Goal: Find specific page/section: Locate item on page

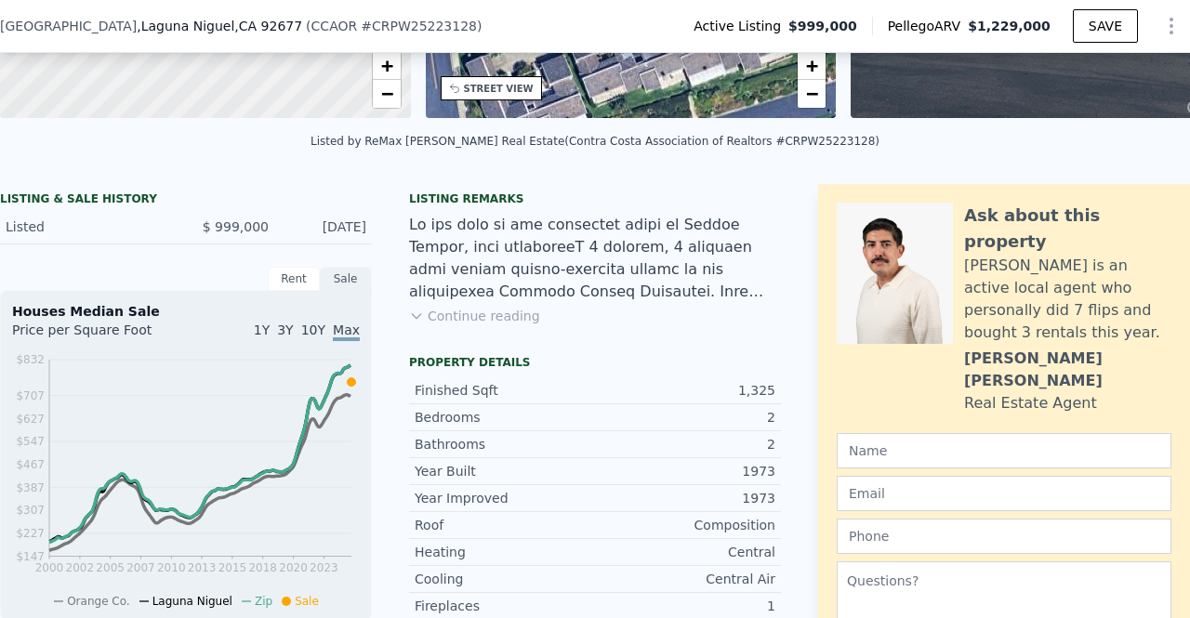
scroll to position [344, 0]
click at [500, 325] on button "Continue reading" at bounding box center [474, 316] width 131 height 19
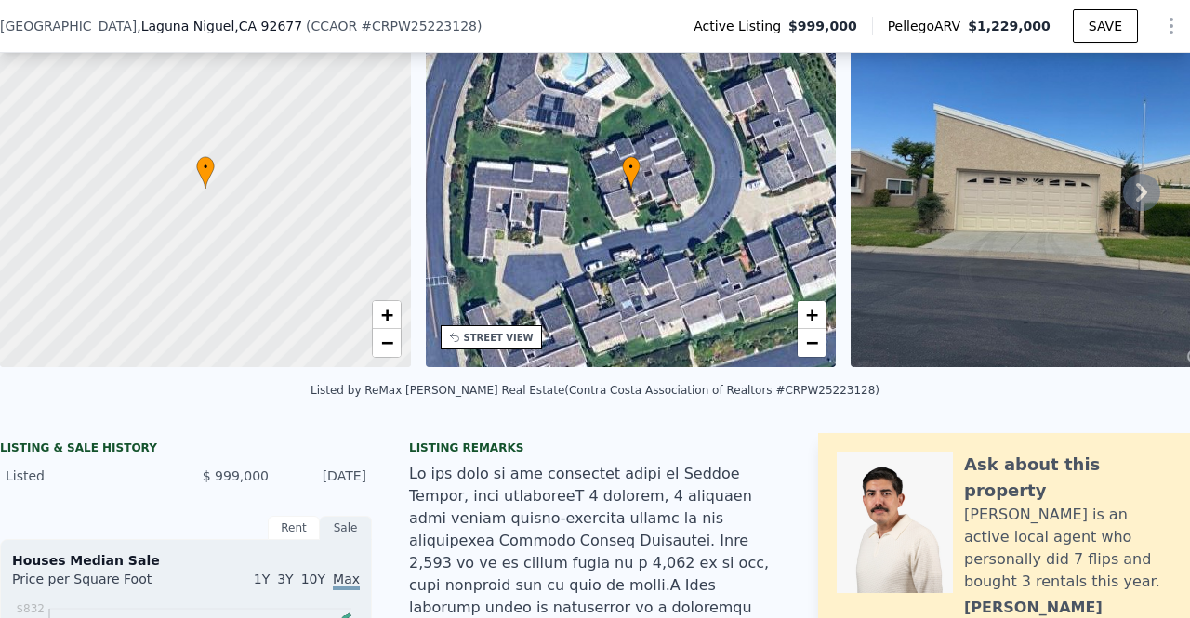
scroll to position [95, 0]
click at [701, 284] on div "• + −" at bounding box center [631, 188] width 411 height 357
click at [816, 341] on span "−" at bounding box center [812, 342] width 12 height 23
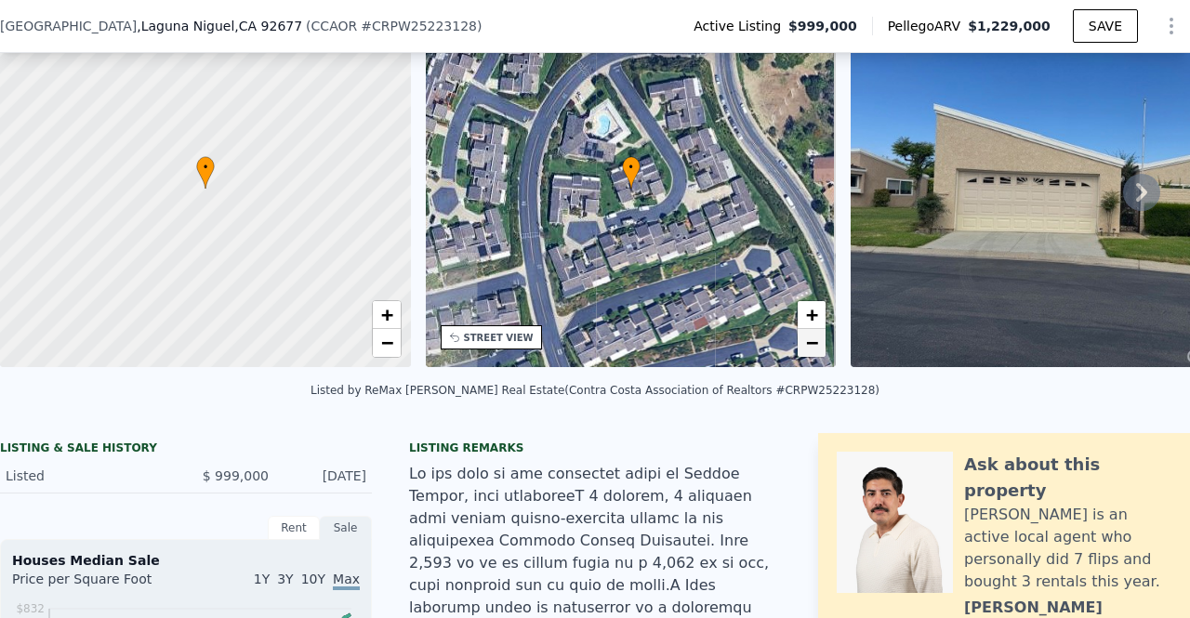
click at [816, 341] on span "−" at bounding box center [812, 342] width 12 height 23
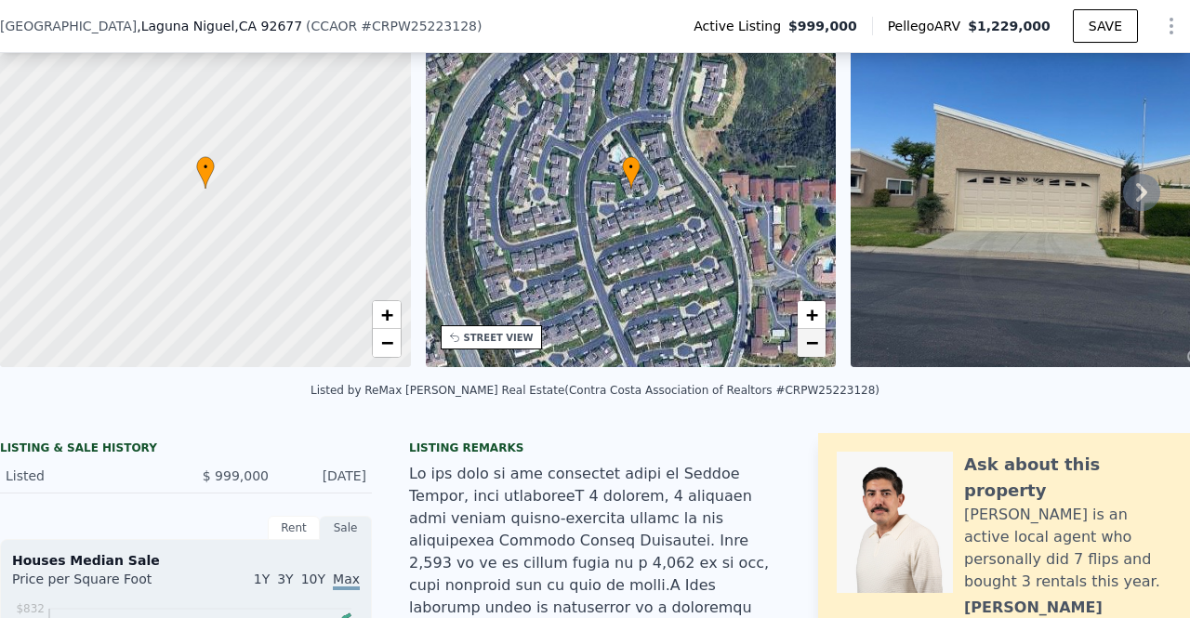
click at [816, 341] on span "−" at bounding box center [812, 342] width 12 height 23
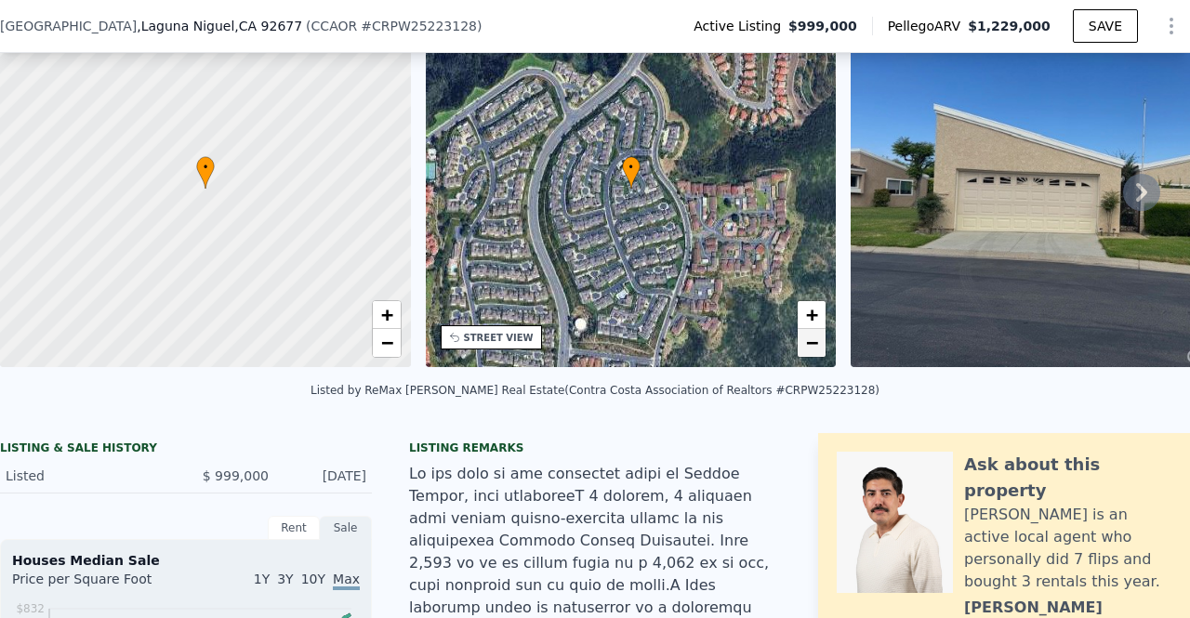
click at [816, 341] on span "−" at bounding box center [812, 342] width 12 height 23
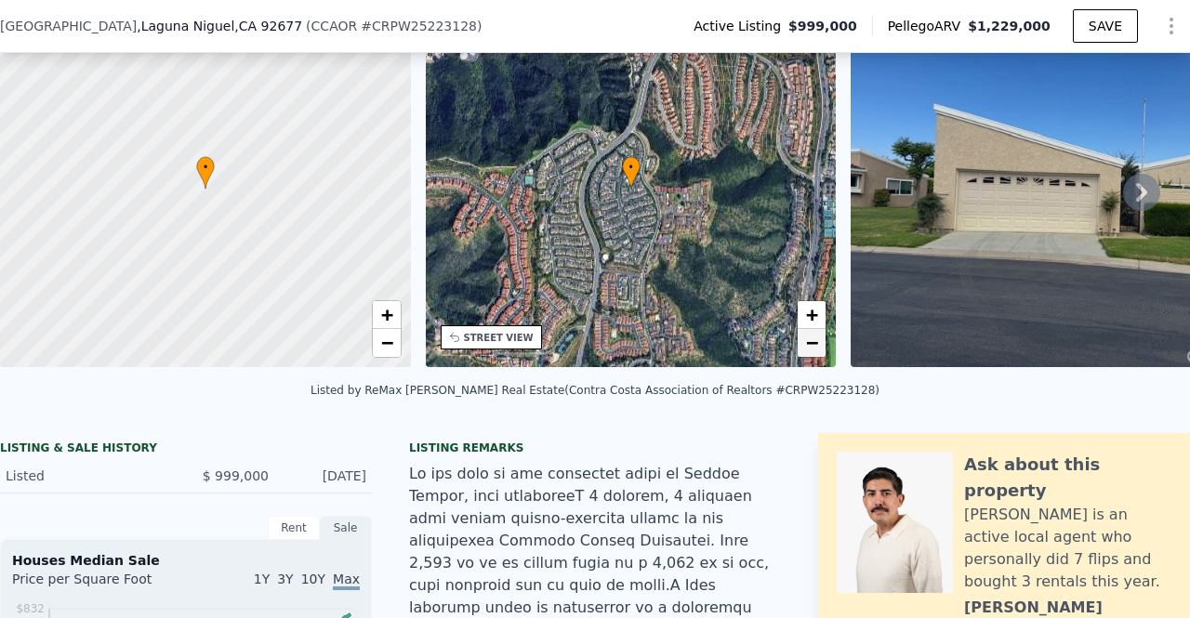
click at [816, 341] on span "−" at bounding box center [812, 342] width 12 height 23
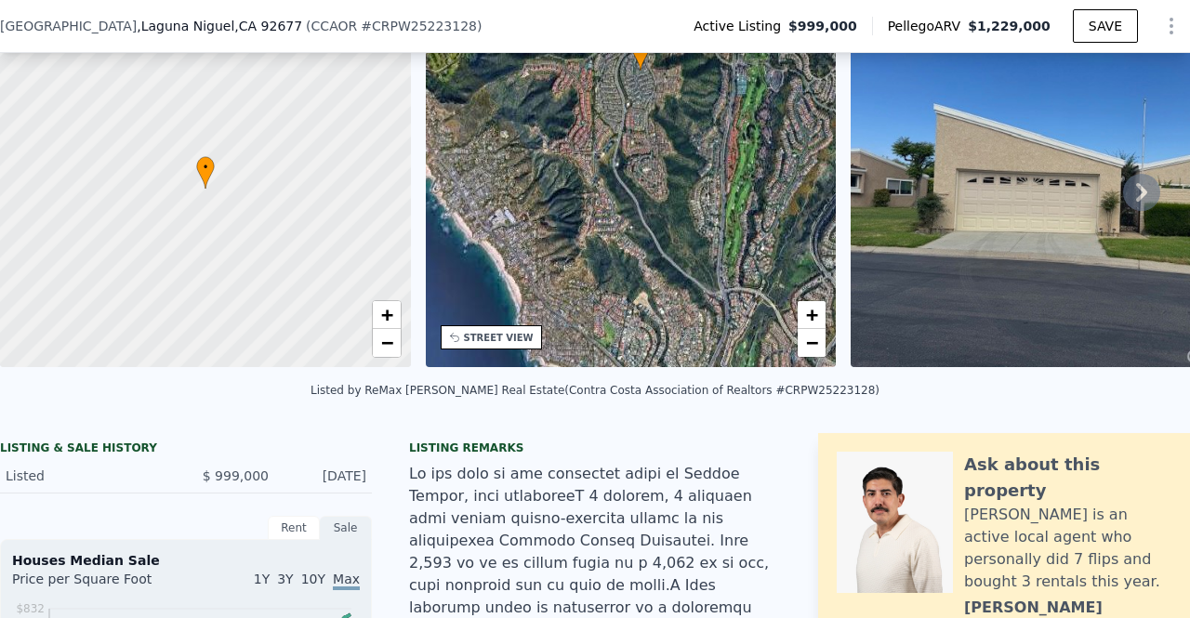
drag, startPoint x: 702, startPoint y: 325, endPoint x: 710, endPoint y: 209, distance: 116.5
click at [710, 209] on div "• + −" at bounding box center [631, 188] width 411 height 357
